Goal: Task Accomplishment & Management: Use online tool/utility

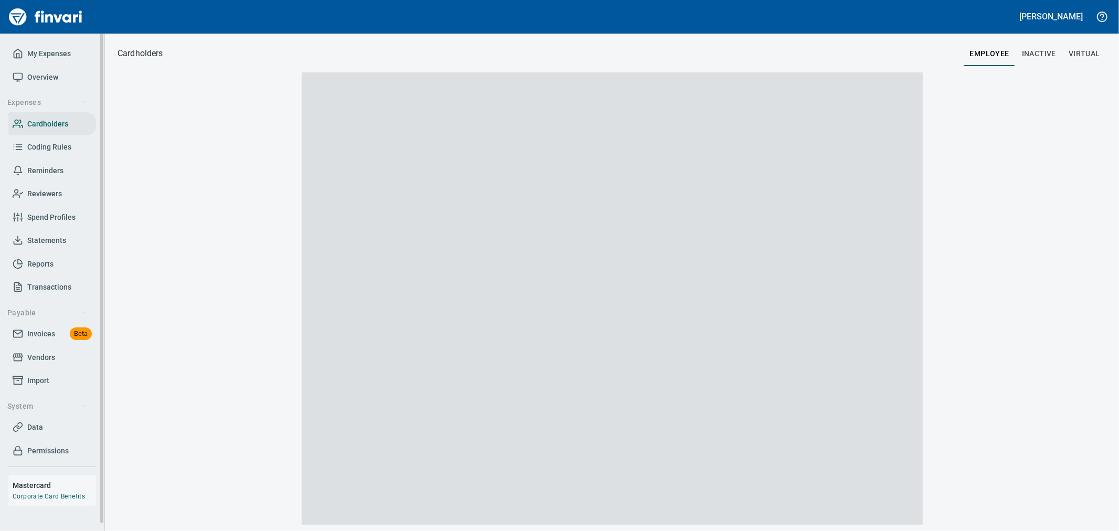
click at [54, 334] on span "Invoices" at bounding box center [41, 333] width 28 height 13
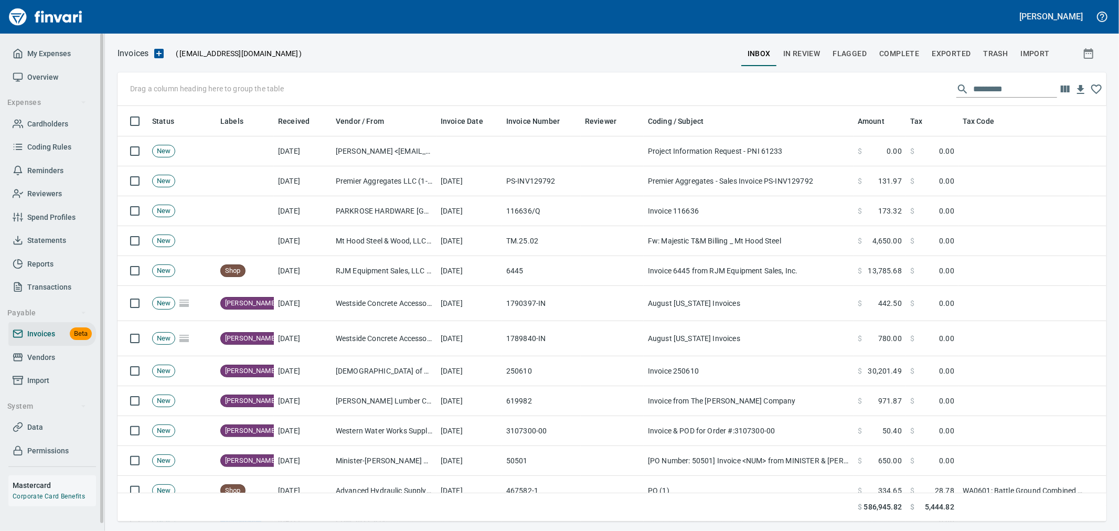
scroll to position [407, 971]
click at [40, 359] on span "Vendors" at bounding box center [41, 357] width 28 height 13
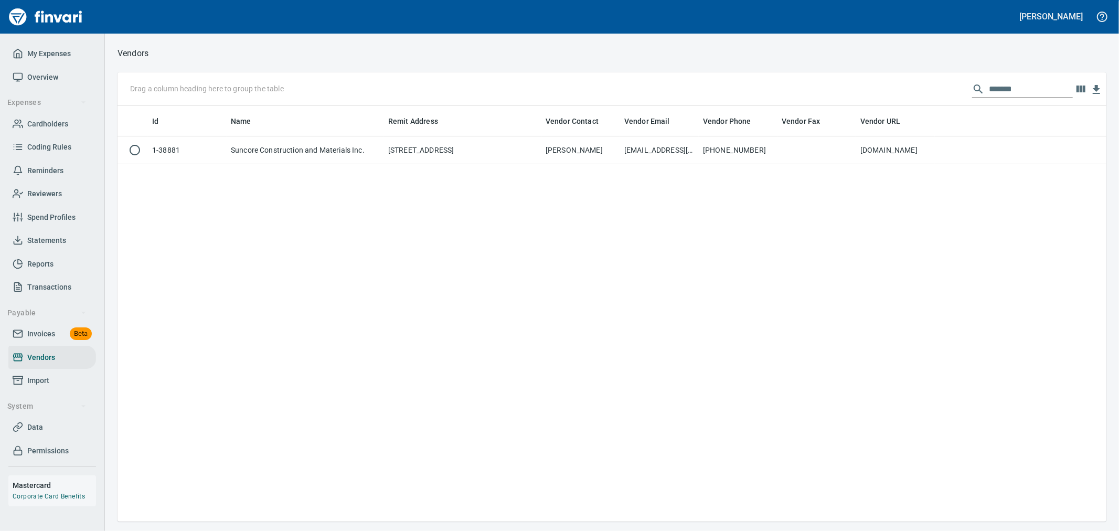
scroll to position [407, 980]
click at [1014, 92] on input "*******" at bounding box center [1031, 89] width 84 height 17
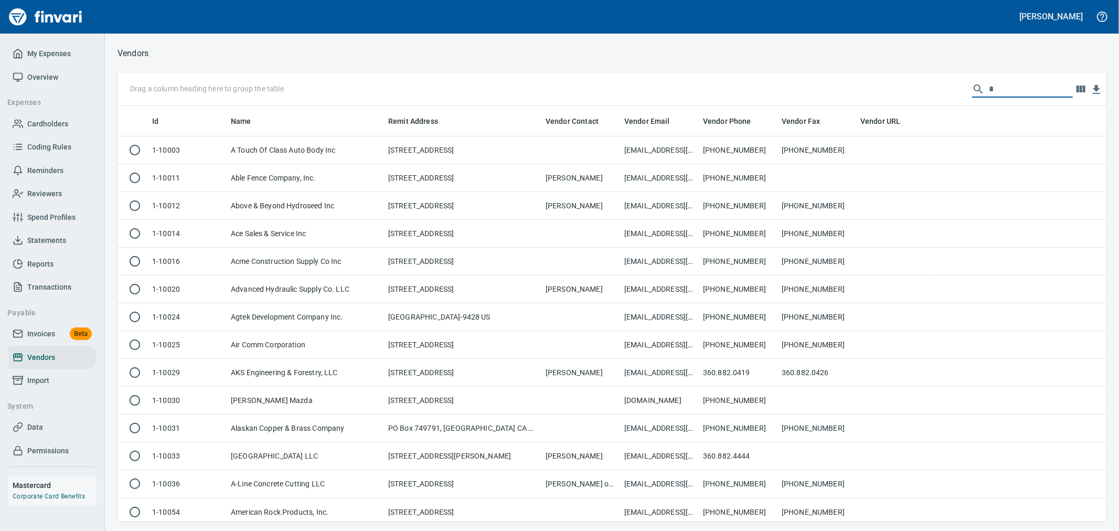
scroll to position [407, 971]
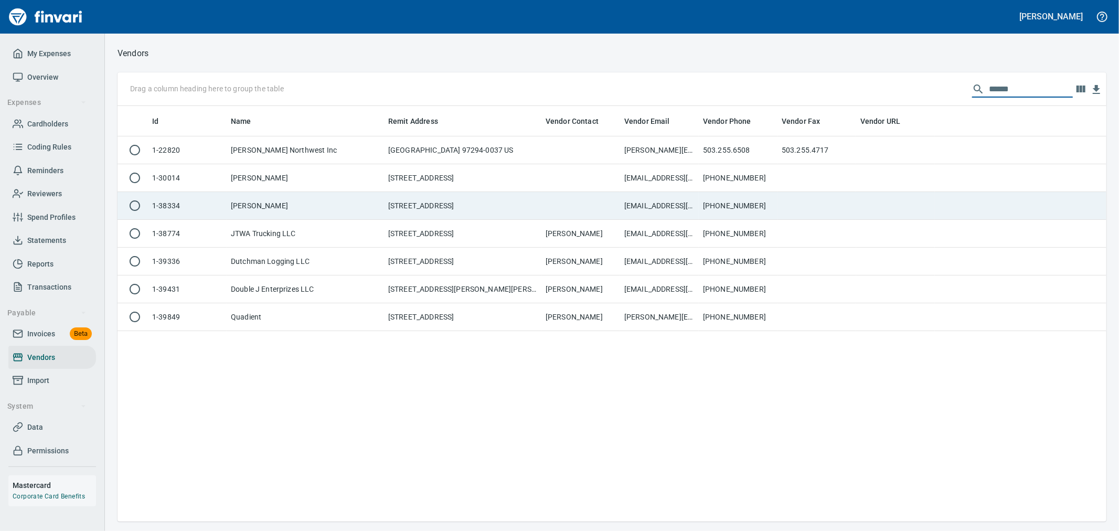
type input "******"
click at [412, 209] on td "[STREET_ADDRESS]" at bounding box center [462, 206] width 157 height 28
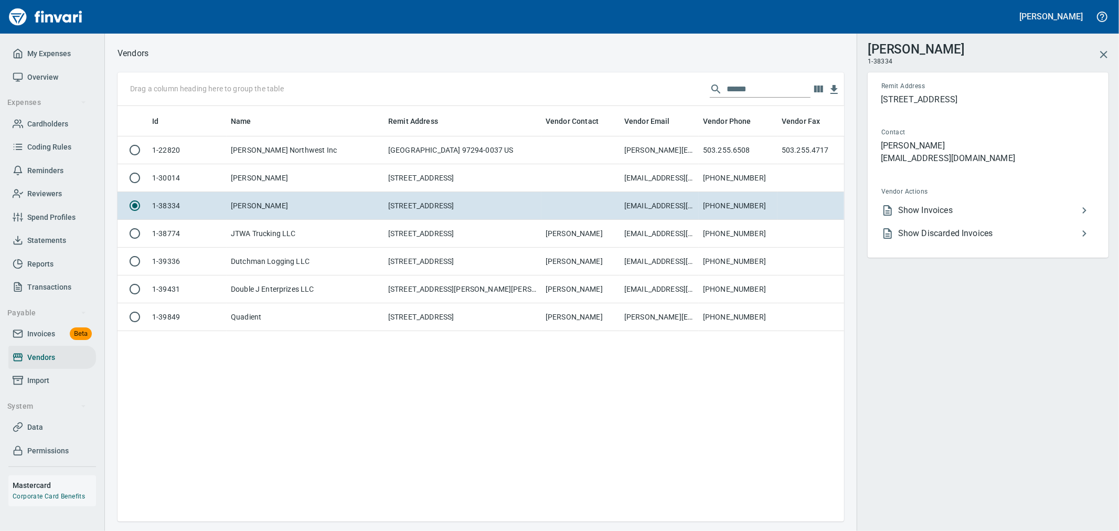
scroll to position [398, 709]
click at [930, 209] on span "Show Invoices" at bounding box center [988, 210] width 180 height 13
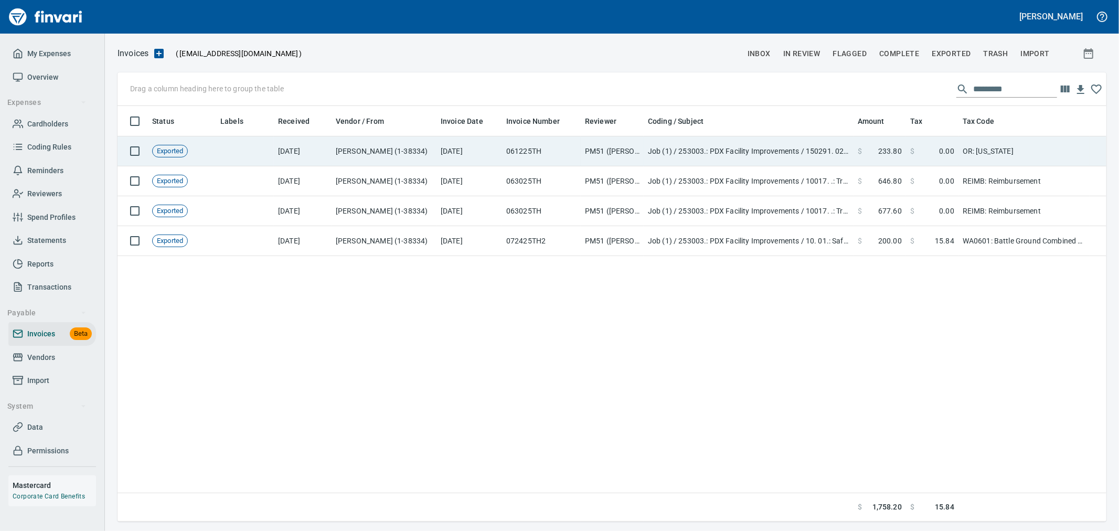
scroll to position [407, 980]
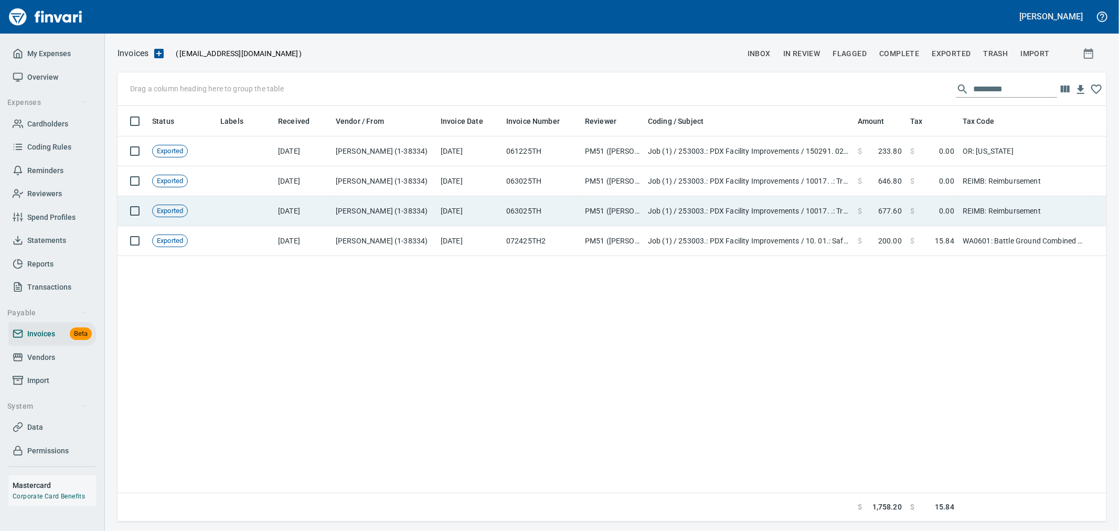
click at [789, 216] on td "Job (1) / 253003.: PDX Facility Improvements / 10017. .: Truck Allowance (PM) /…" at bounding box center [749, 211] width 210 height 30
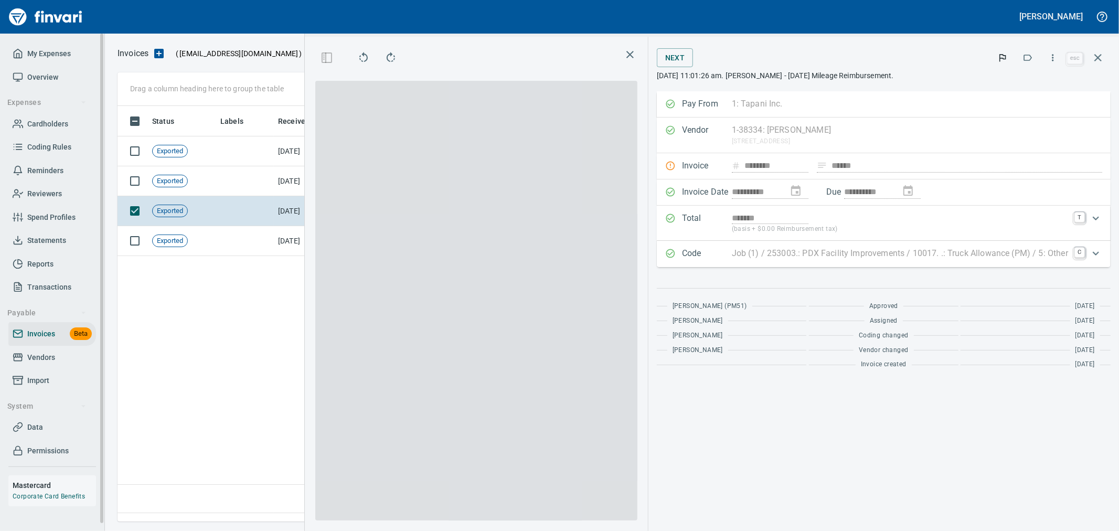
scroll to position [398, 718]
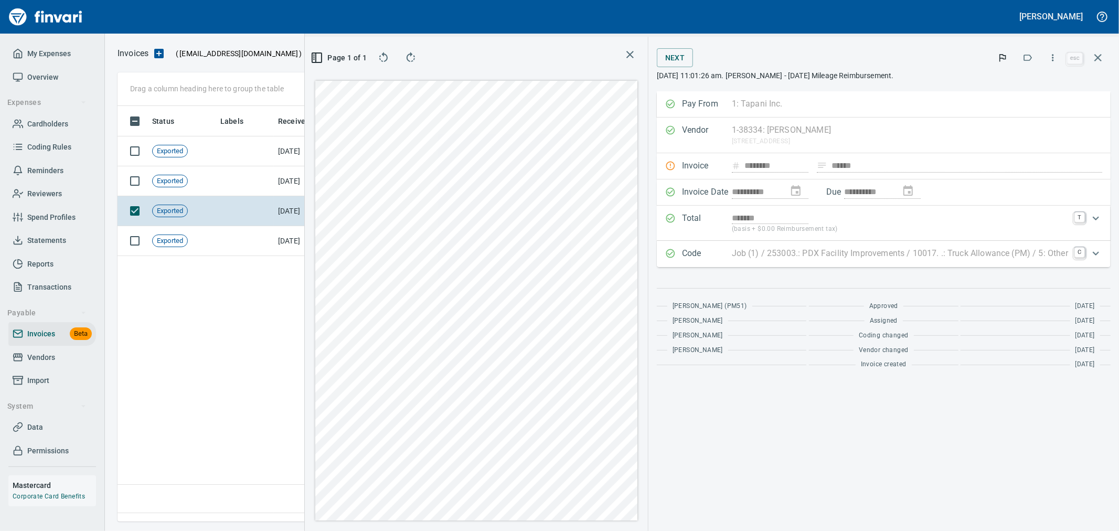
click at [794, 164] on div "Invoice ******** ****** Invoice # not duplicated or similar (O vs zero, I vs on…" at bounding box center [884, 166] width 454 height 26
click at [1092, 58] on icon "button" at bounding box center [1098, 57] width 13 height 13
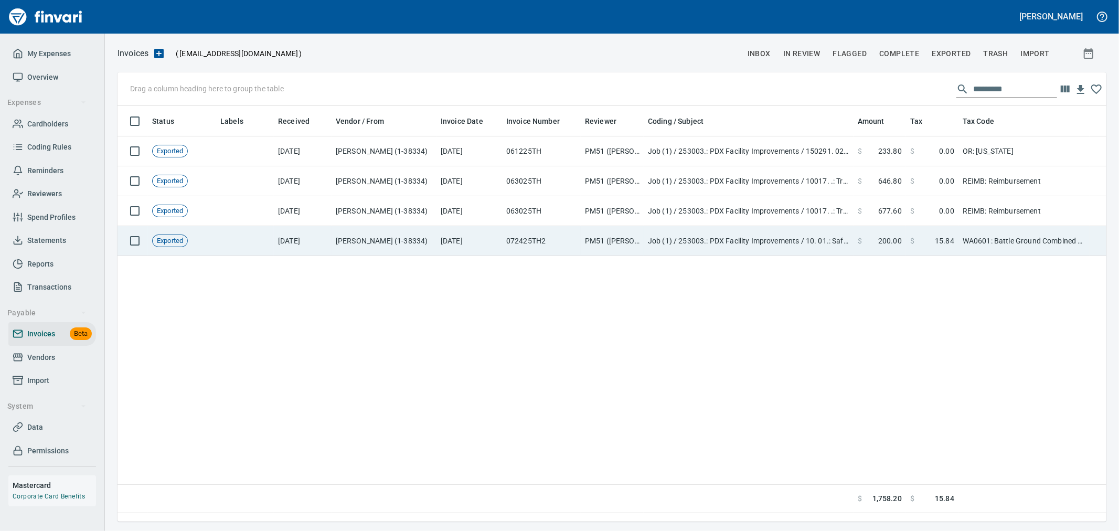
scroll to position [1, 1]
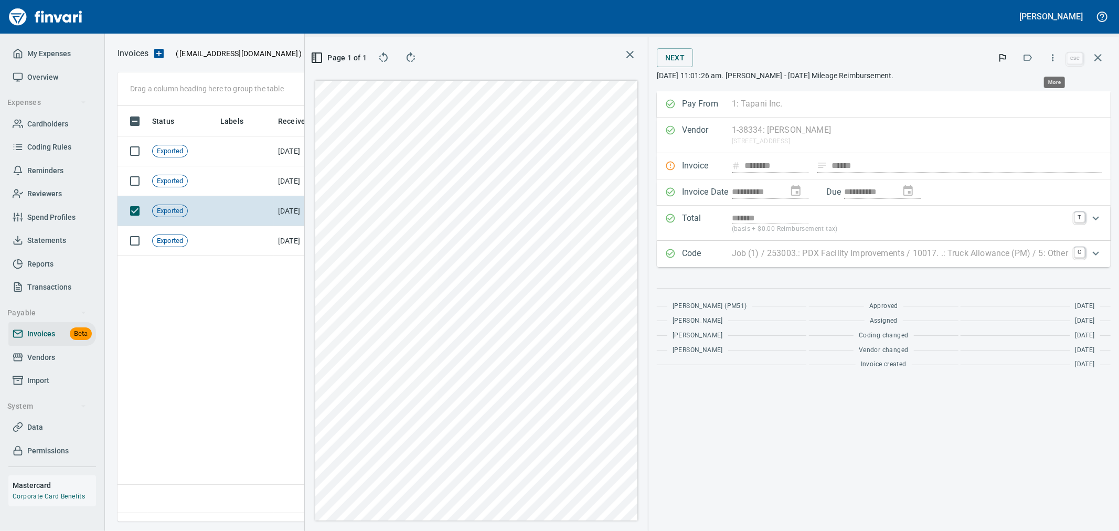
click at [1057, 61] on icon "button" at bounding box center [1053, 57] width 10 height 10
click at [1051, 84] on span "Unlock Invoice" at bounding box center [1051, 88] width 101 height 13
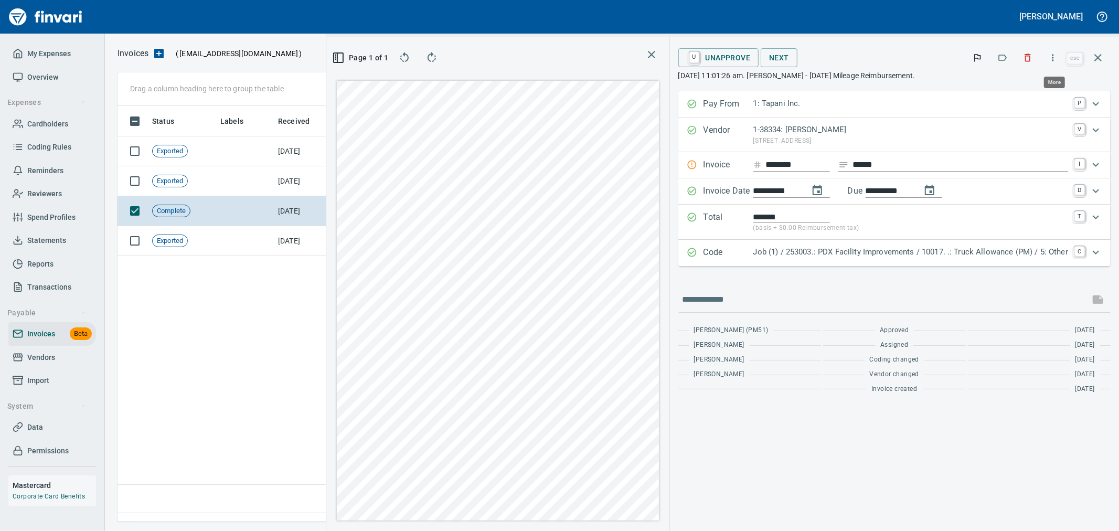
click at [1052, 56] on icon "button" at bounding box center [1053, 57] width 10 height 10
click at [285, 355] on div at bounding box center [559, 265] width 1119 height 531
click at [1103, 56] on icon "button" at bounding box center [1098, 57] width 13 height 13
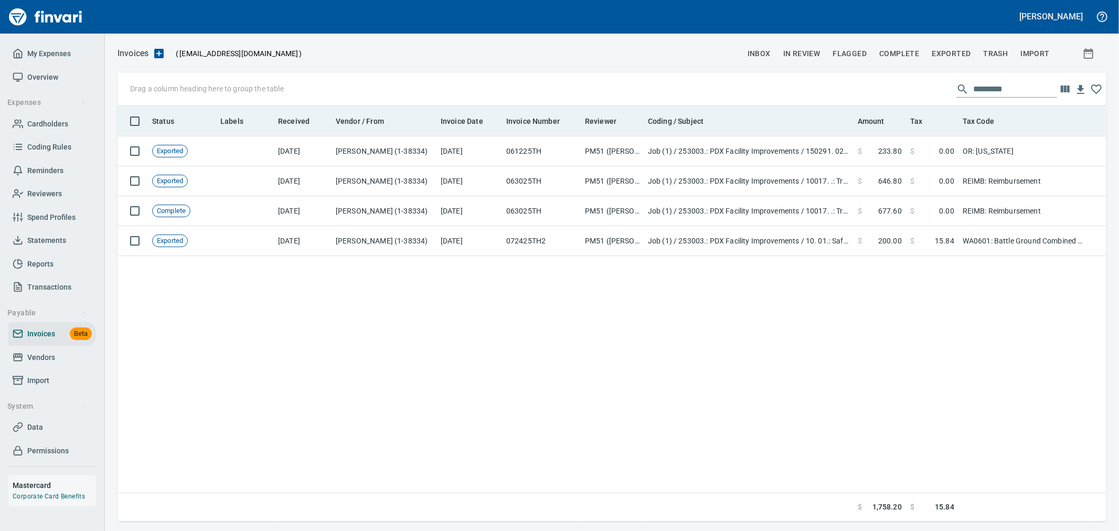
scroll to position [407, 980]
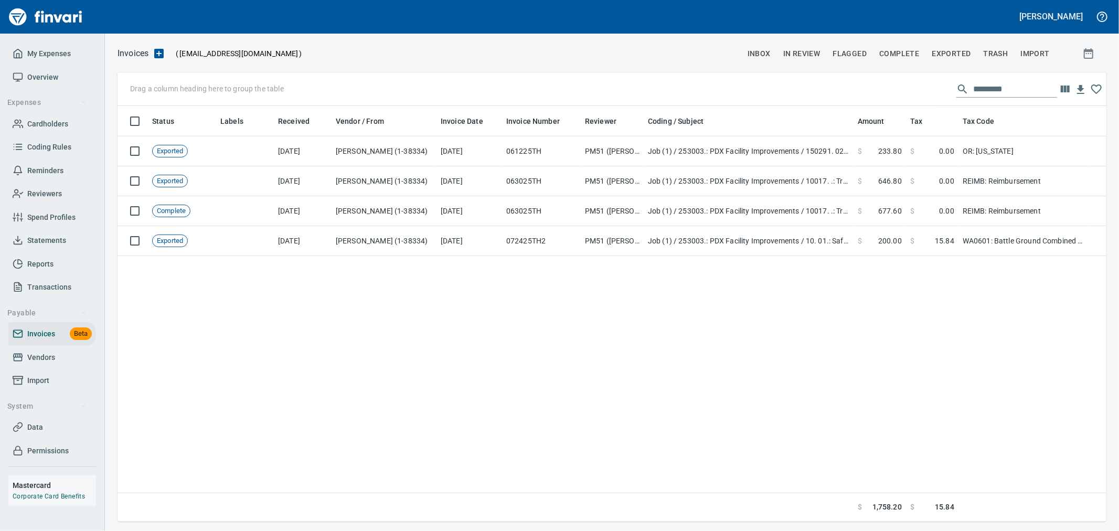
click at [905, 56] on span "Complete" at bounding box center [899, 53] width 40 height 13
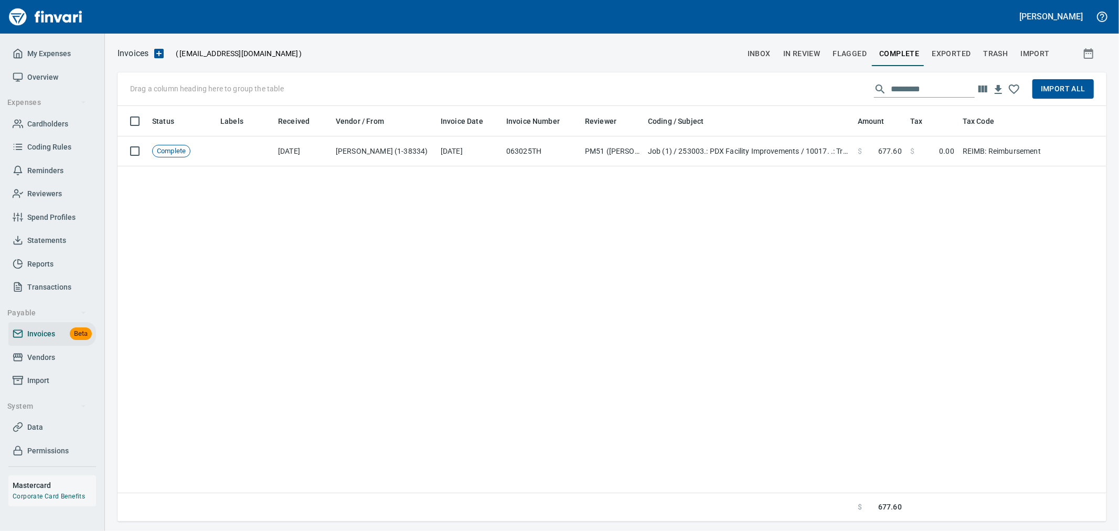
scroll to position [407, 980]
click at [950, 90] on input "text" at bounding box center [933, 89] width 84 height 17
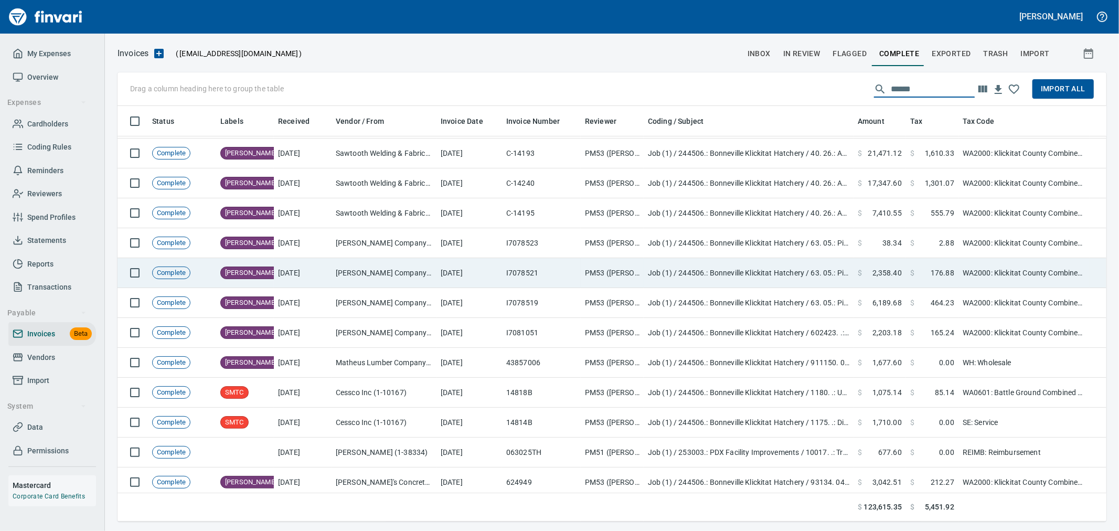
scroll to position [123, 0]
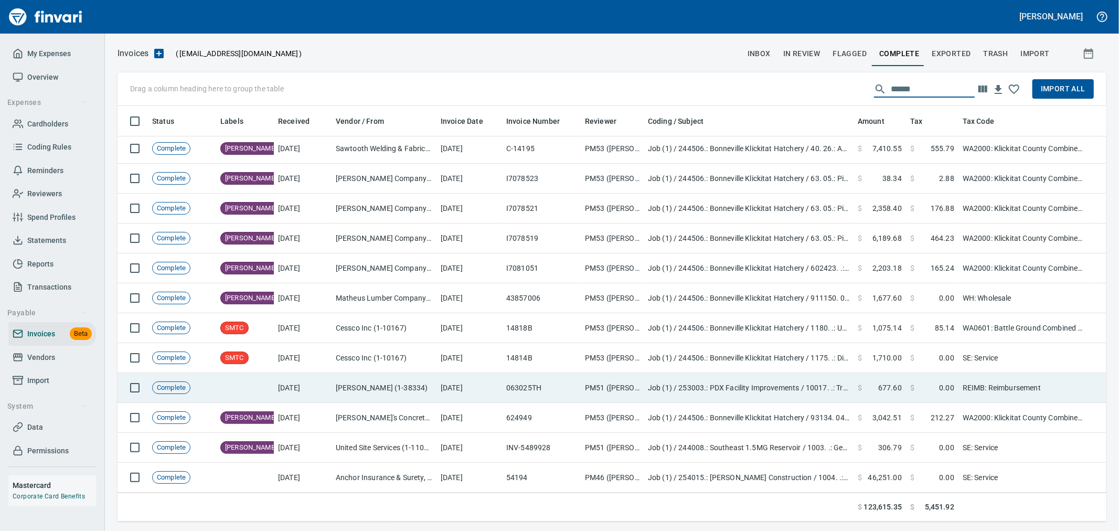
type input "******"
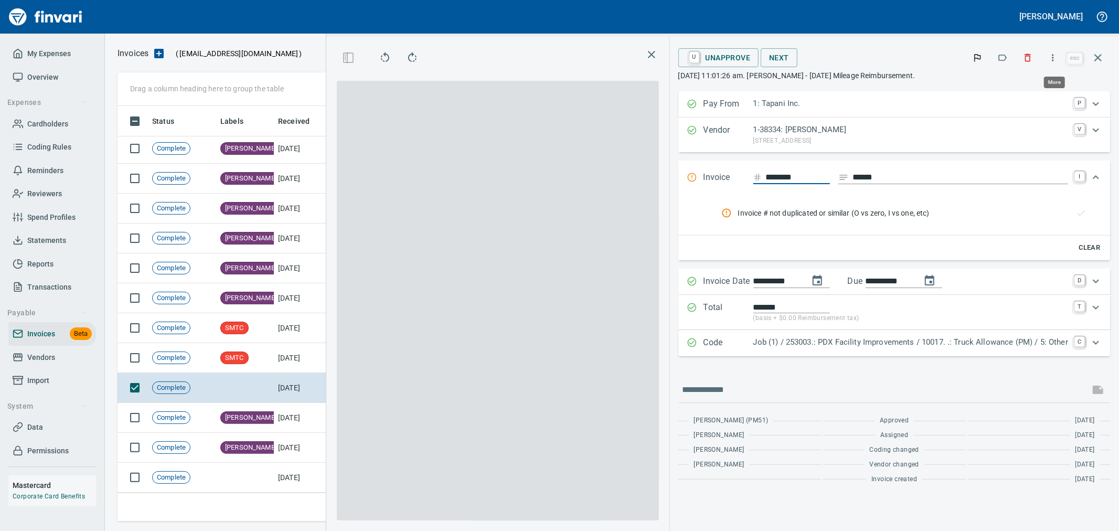
scroll to position [398, 709]
click at [1053, 51] on button "button" at bounding box center [1052, 57] width 23 height 23
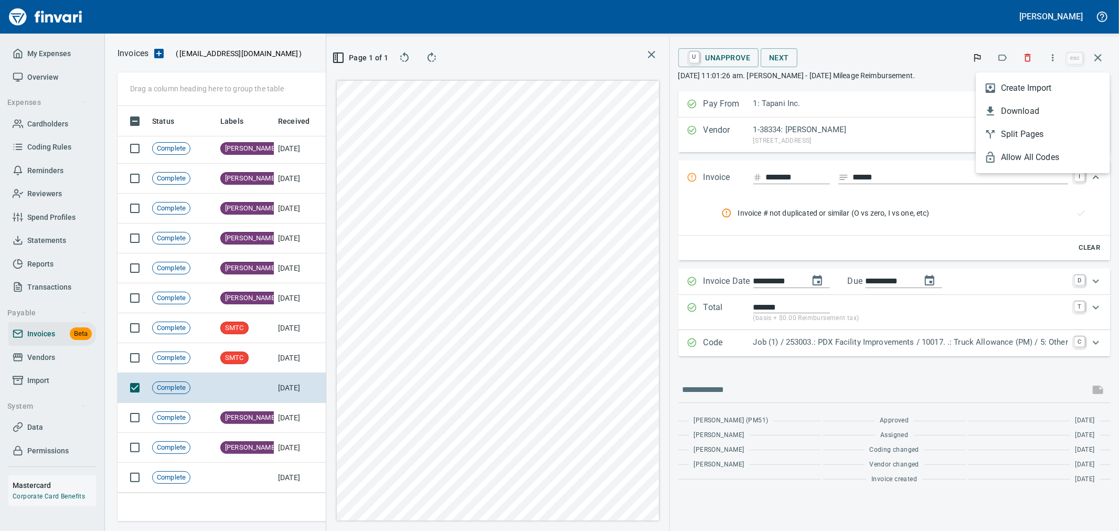
click at [1032, 91] on span "Create Import" at bounding box center [1051, 88] width 101 height 13
